Goal: Entertainment & Leisure: Consume media (video, audio)

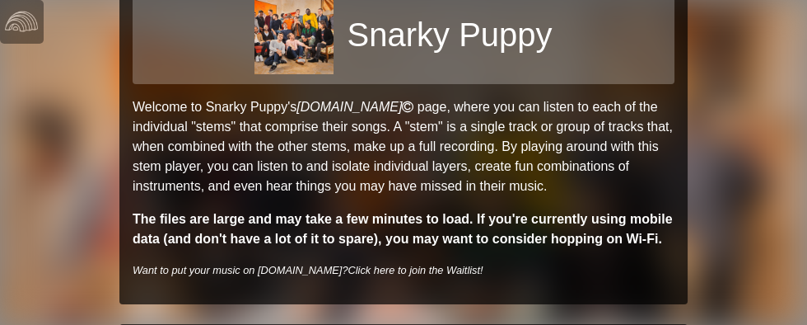
scroll to position [226, 0]
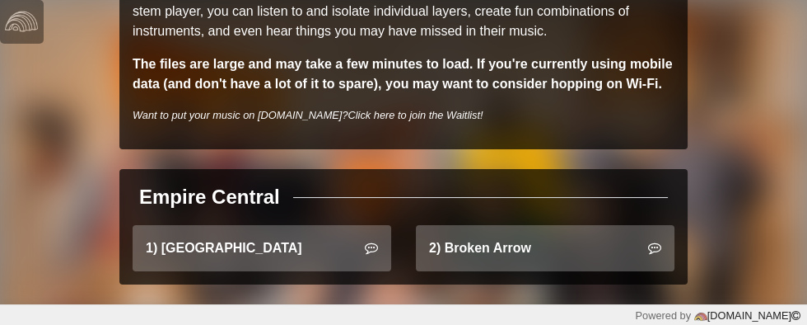
click at [580, 248] on link "2) Broken Arrow" at bounding box center [545, 248] width 259 height 46
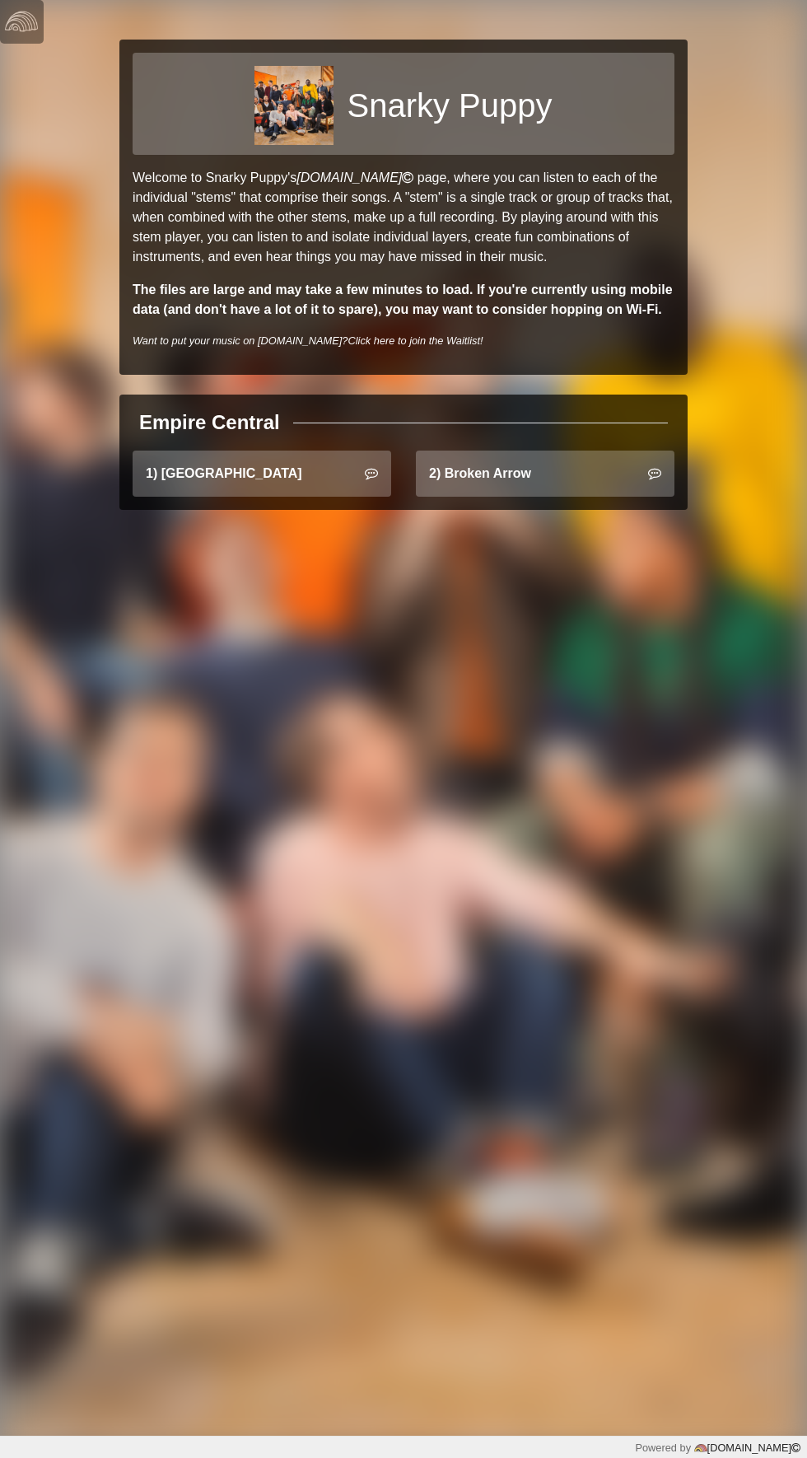
scroll to position [118, 0]
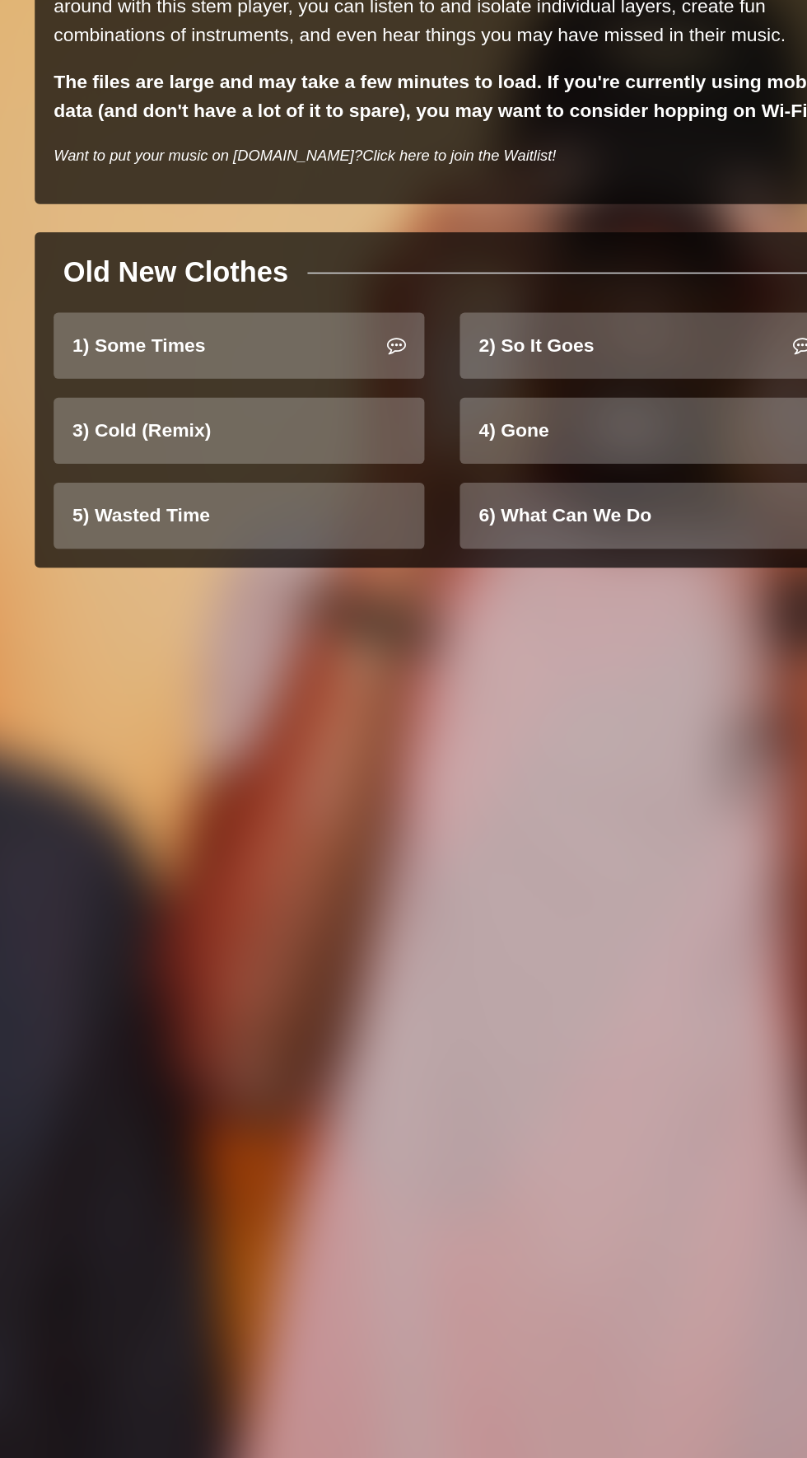
click at [565, 484] on link "2) So It Goes" at bounding box center [545, 474] width 259 height 46
click at [197, 598] on link "5) Wasted Time" at bounding box center [262, 592] width 259 height 46
